Goal: Information Seeking & Learning: Check status

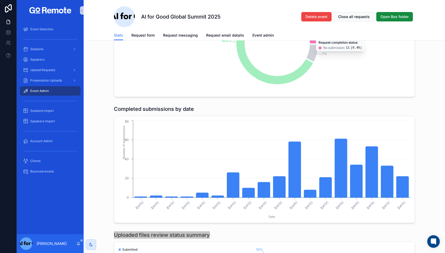
scroll to position [103, 0]
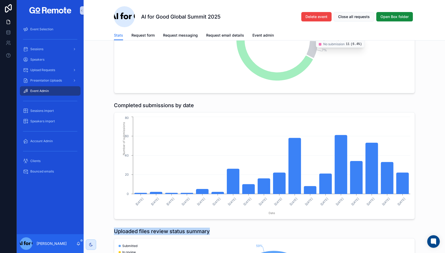
click at [135, 107] on h1 "Completed submissions by date" at bounding box center [154, 105] width 80 height 7
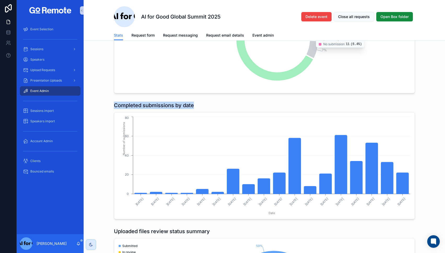
click at [135, 107] on h1 "Completed submissions by date" at bounding box center [154, 105] width 80 height 7
click at [113, 126] on div "Completed submissions by date [DATE] [DATE] [DATE] [DATE] [DATE] [DATE] [DATE] …" at bounding box center [265, 161] width 362 height 122
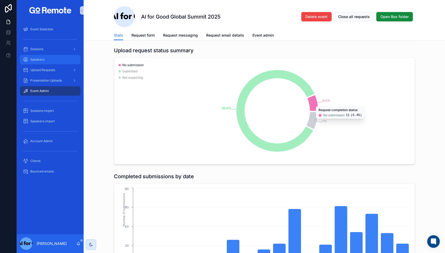
click at [48, 60] on div "Speakers" at bounding box center [50, 59] width 54 height 8
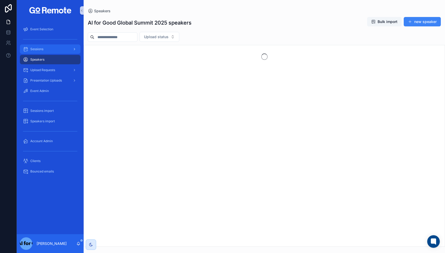
click at [45, 51] on div "Sessions" at bounding box center [50, 49] width 54 height 8
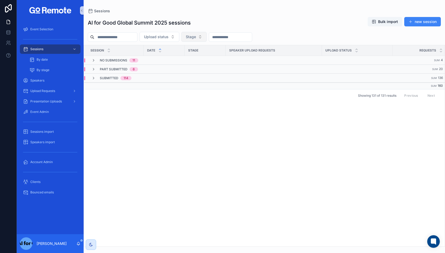
click at [207, 39] on button "Stage" at bounding box center [193, 37] width 25 height 10
click at [180, 75] on span "Centre Stage" at bounding box center [180, 74] width 23 height 5
click at [99, 59] on div "No submissions 4" at bounding box center [114, 60] width 46 height 4
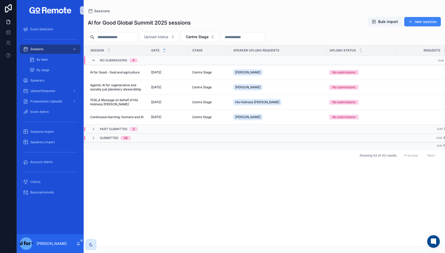
click at [95, 59] on icon "scrollable content" at bounding box center [93, 60] width 4 height 4
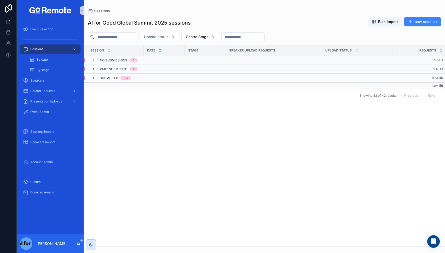
click at [93, 71] on icon "scrollable content" at bounding box center [93, 69] width 4 height 4
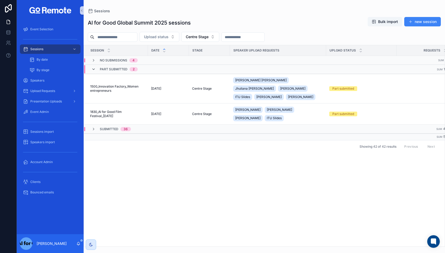
click at [94, 69] on icon "scrollable content" at bounding box center [93, 69] width 4 height 4
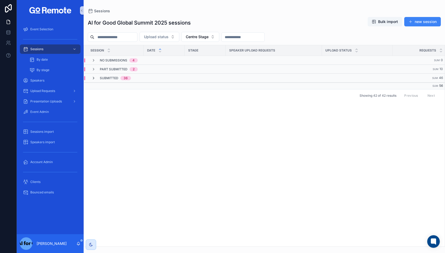
click at [93, 77] on icon "scrollable content" at bounding box center [93, 78] width 4 height 4
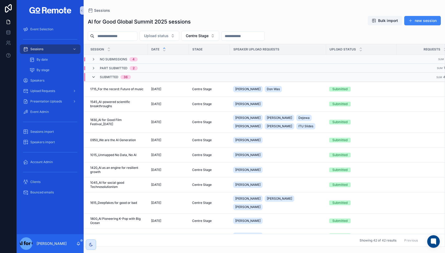
click at [94, 76] on icon "scrollable content" at bounding box center [93, 77] width 4 height 4
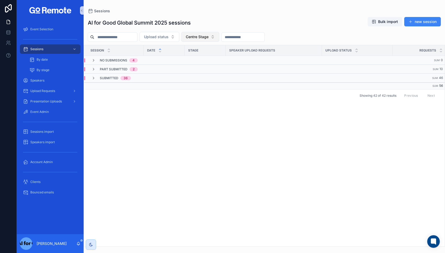
click at [203, 39] on span "Centre Stage" at bounding box center [197, 36] width 23 height 5
click at [193, 67] on span "Solutions Stage" at bounding box center [189, 66] width 27 height 5
click at [208, 37] on span "Solutions Stage" at bounding box center [199, 36] width 27 height 5
click at [187, 75] on span "Frontier Stage" at bounding box center [190, 74] width 24 height 5
click at [51, 81] on div "Speakers" at bounding box center [50, 80] width 54 height 8
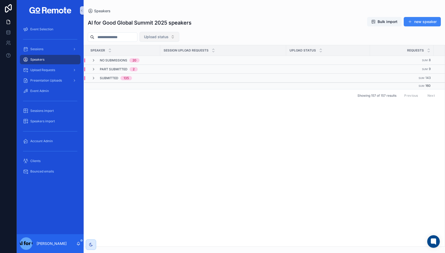
click at [166, 38] on span "Upload status" at bounding box center [156, 36] width 25 height 5
click at [169, 37] on span "Upload status" at bounding box center [156, 36] width 25 height 5
click at [45, 70] on span "Upload Requests" at bounding box center [42, 70] width 25 height 4
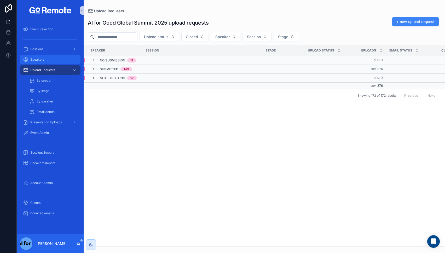
click at [45, 61] on div "Speakers" at bounding box center [50, 59] width 54 height 8
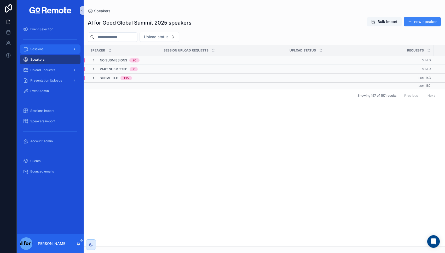
click at [43, 50] on span "Sessions" at bounding box center [36, 49] width 13 height 4
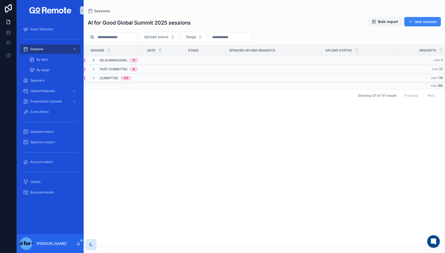
click at [92, 60] on icon "scrollable content" at bounding box center [93, 60] width 4 height 4
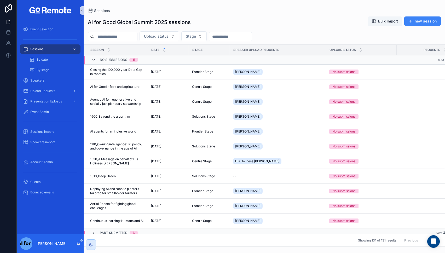
click at [94, 60] on icon "scrollable content" at bounding box center [93, 60] width 4 height 4
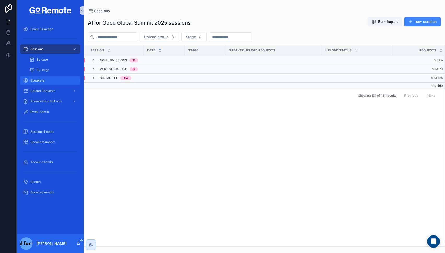
click at [42, 78] on div "Speakers" at bounding box center [50, 80] width 54 height 8
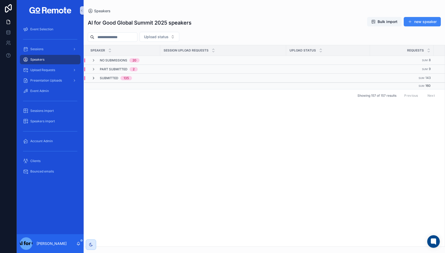
click at [93, 77] on icon "scrollable content" at bounding box center [93, 78] width 4 height 4
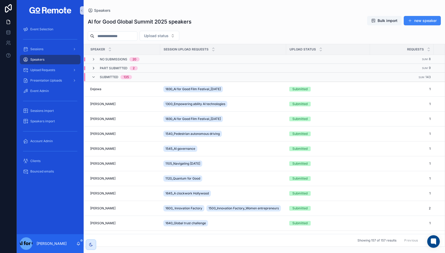
click at [94, 70] on icon "scrollable content" at bounding box center [93, 68] width 4 height 4
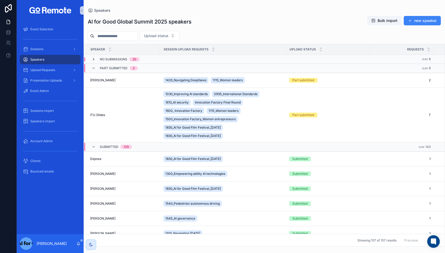
click at [94, 59] on icon "scrollable content" at bounding box center [93, 59] width 4 height 4
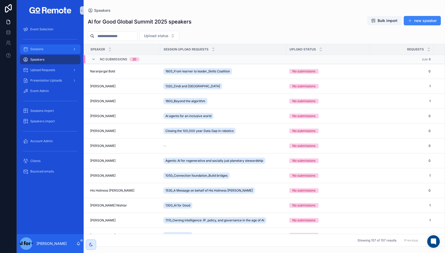
click at [47, 48] on div "Sessions" at bounding box center [50, 49] width 54 height 8
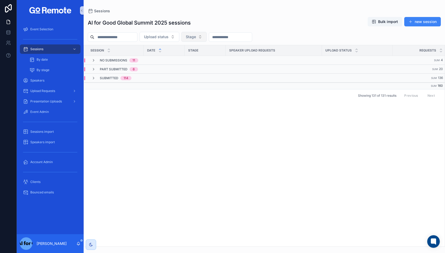
click at [204, 37] on button "Stage" at bounding box center [193, 37] width 25 height 10
click at [182, 74] on span "Centre Stage" at bounding box center [180, 74] width 23 height 5
click at [93, 76] on icon "scrollable content" at bounding box center [93, 78] width 4 height 4
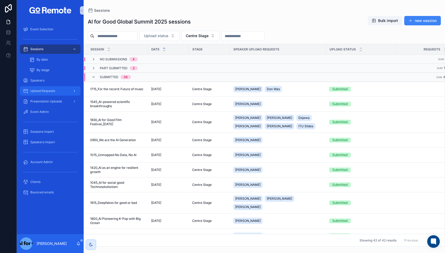
click at [42, 92] on span "Upload Requests" at bounding box center [42, 91] width 25 height 4
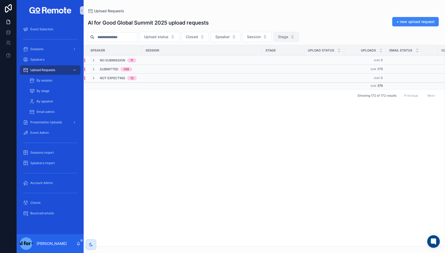
click at [288, 37] on span "Stage" at bounding box center [283, 36] width 10 height 5
click at [271, 73] on span "Centre Stage" at bounding box center [273, 74] width 23 height 5
click at [292, 37] on span "Centre Stage" at bounding box center [289, 36] width 23 height 5
click at [287, 66] on span "Solutions Stage" at bounding box center [281, 66] width 27 height 5
click at [299, 39] on span "Solutions Stage" at bounding box center [291, 36] width 27 height 5
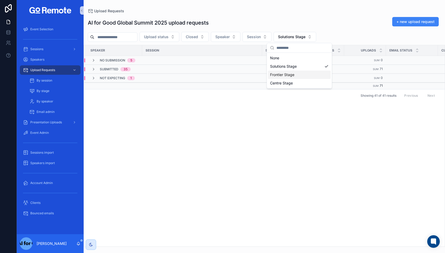
click at [282, 76] on span "Frontier Stage" at bounding box center [282, 74] width 24 height 5
click at [43, 90] on span "By stage" at bounding box center [43, 91] width 13 height 4
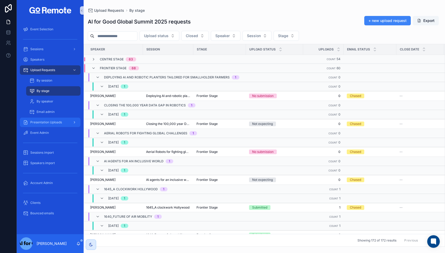
click at [45, 123] on span "Presentation Uploads" at bounding box center [46, 122] width 32 height 4
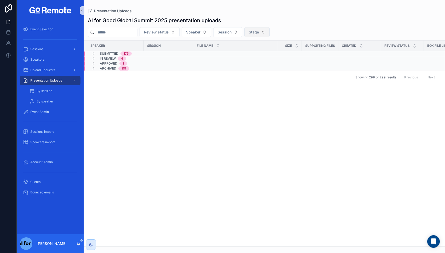
click at [258, 33] on span "Stage" at bounding box center [254, 32] width 10 height 5
click at [246, 70] on span "Centre Stage" at bounding box center [243, 69] width 23 height 5
click at [267, 50] on div "File name" at bounding box center [235, 46] width 83 height 10
click at [264, 32] on span "Centre Stage" at bounding box center [260, 32] width 23 height 5
click at [258, 68] on span "Frontier Stage" at bounding box center [251, 69] width 24 height 5
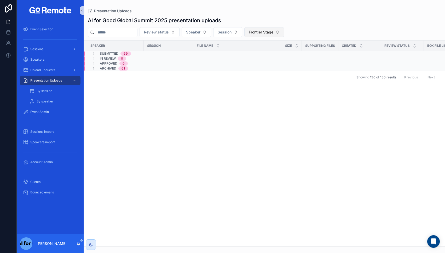
click at [262, 32] on span "Frontier Stage" at bounding box center [261, 32] width 25 height 5
click at [259, 62] on span "Solutions Stage" at bounding box center [252, 61] width 27 height 5
click at [57, 61] on div "Speakers" at bounding box center [50, 59] width 54 height 8
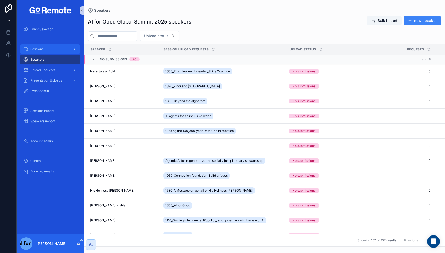
click at [41, 48] on span "Sessions" at bounding box center [36, 49] width 13 height 4
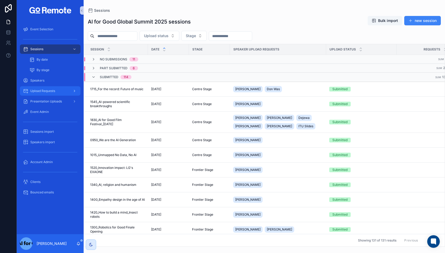
click at [44, 95] on link "Upload Requests" at bounding box center [50, 90] width 61 height 9
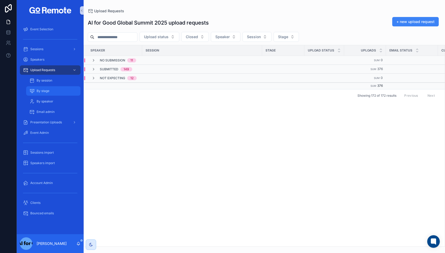
click at [43, 90] on span "By stage" at bounding box center [43, 91] width 13 height 4
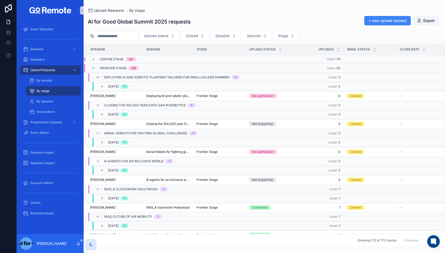
click at [96, 78] on icon "scrollable content" at bounding box center [98, 77] width 4 height 4
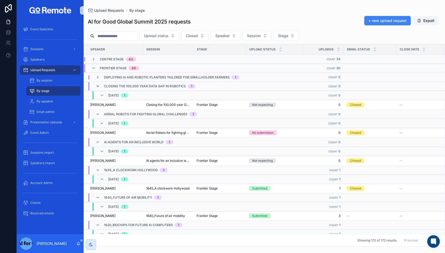
click at [98, 86] on icon "scrollable content" at bounding box center [98, 86] width 4 height 4
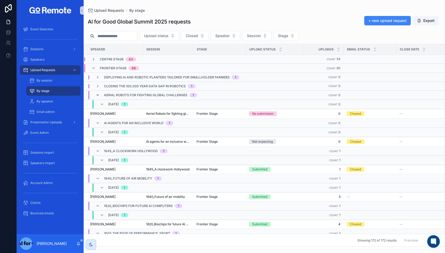
click at [97, 94] on icon "scrollable content" at bounding box center [98, 95] width 4 height 4
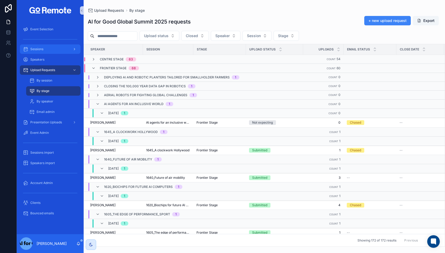
click at [47, 50] on div "Sessions" at bounding box center [50, 49] width 54 height 8
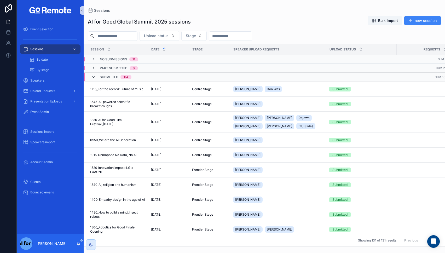
click at [94, 78] on icon "scrollable content" at bounding box center [93, 77] width 4 height 4
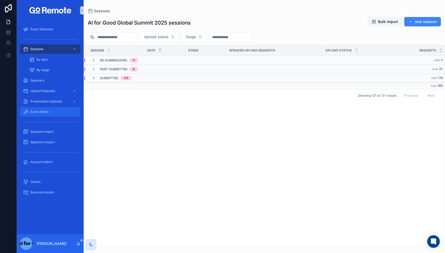
click at [53, 110] on div "Event Admin" at bounding box center [50, 112] width 54 height 8
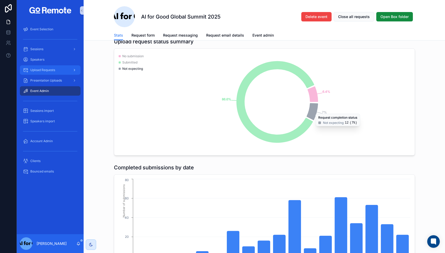
scroll to position [34, 0]
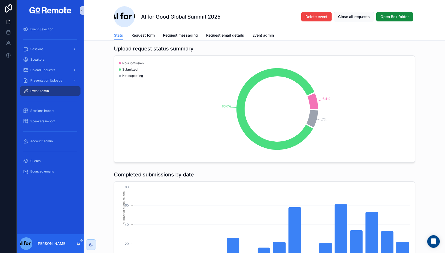
click at [142, 51] on h1 "Upload request status summary" at bounding box center [154, 48] width 80 height 7
copy h1 "Upload request status summary"
click at [147, 44] on div "Upload request status summary 6.4% 86.6% 7% No submission Submitted Not expecti…" at bounding box center [265, 104] width 362 height 122
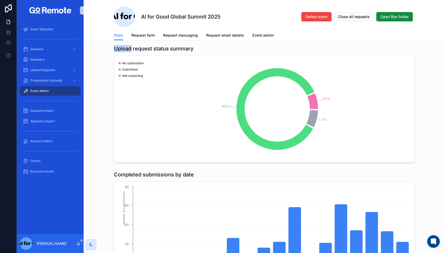
click at [147, 44] on div "Upload request status summary 6.4% 86.6% 7% No submission Submitted Not expecti…" at bounding box center [265, 104] width 362 height 122
click at [144, 45] on h1 "Upload request status summary" at bounding box center [154, 48] width 80 height 7
copy h1 "Upload request status summary"
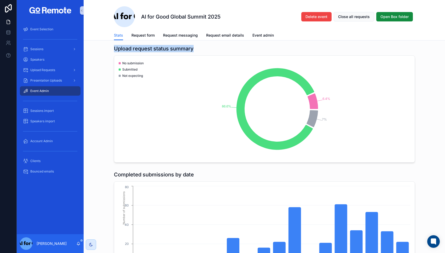
click at [139, 175] on h1 "Completed submissions by date" at bounding box center [154, 174] width 80 height 7
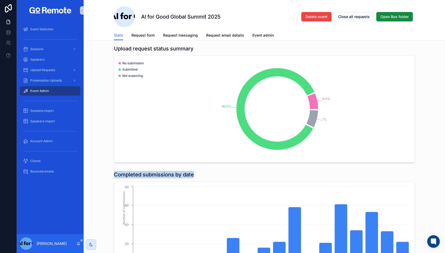
click at [139, 175] on h1 "Completed submissions by date" at bounding box center [154, 174] width 80 height 7
copy h1 "Completed submissions by date"
